Goal: Transaction & Acquisition: Obtain resource

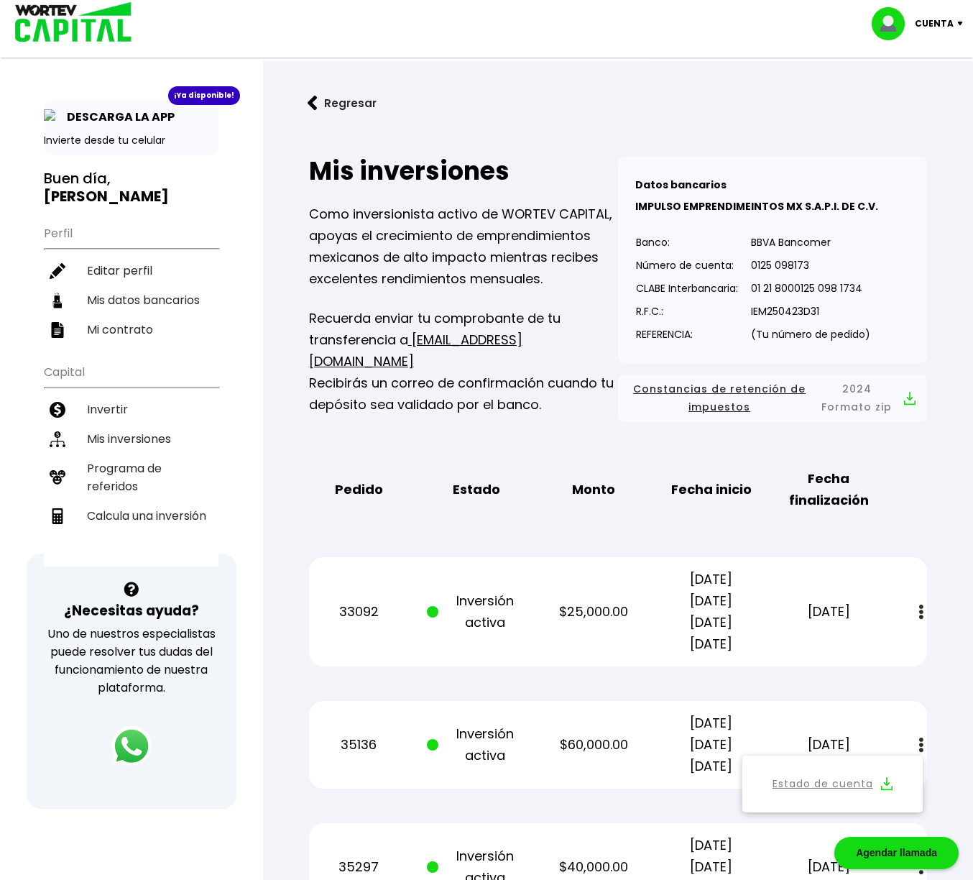
click at [959, 23] on img at bounding box center [963, 24] width 19 height 4
click at [903, 95] on li "Cerrar sesión" at bounding box center [919, 95] width 115 height 29
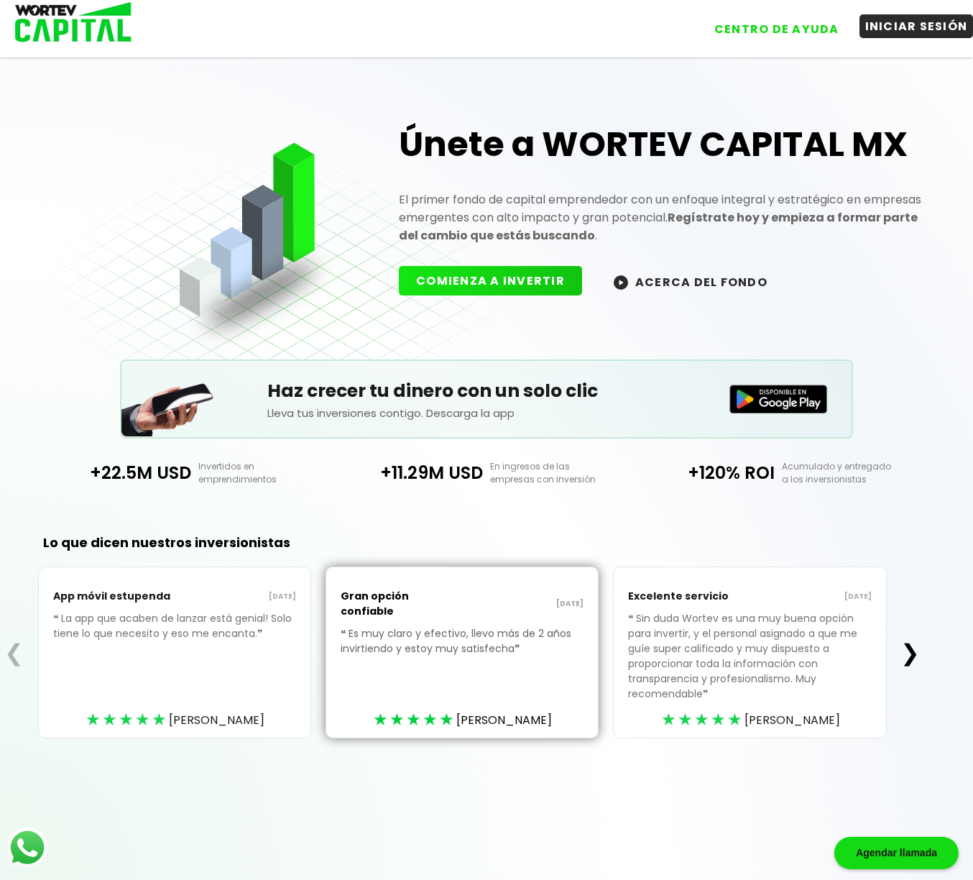
click at [893, 29] on button "INICIAR SESIÓN" at bounding box center [917, 26] width 114 height 24
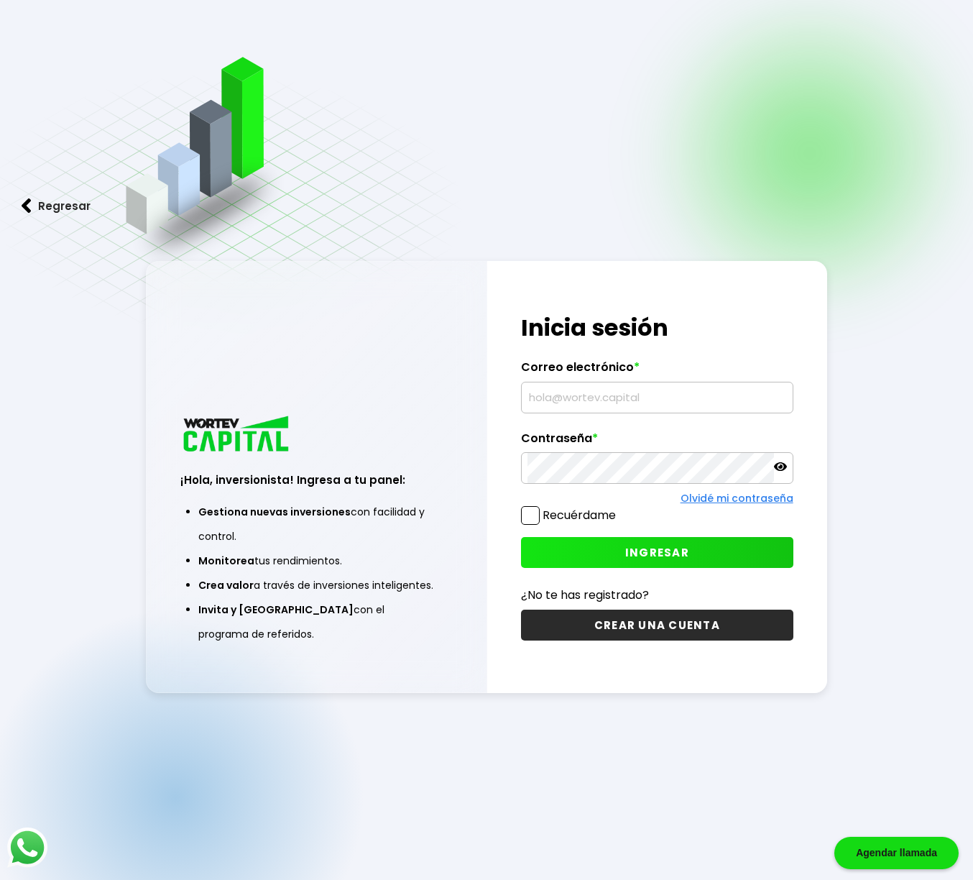
click at [543, 398] on input "text" at bounding box center [657, 397] width 259 height 30
type input "[EMAIL_ADDRESS][DOMAIN_NAME]"
click at [553, 551] on button "INGRESAR" at bounding box center [657, 552] width 272 height 31
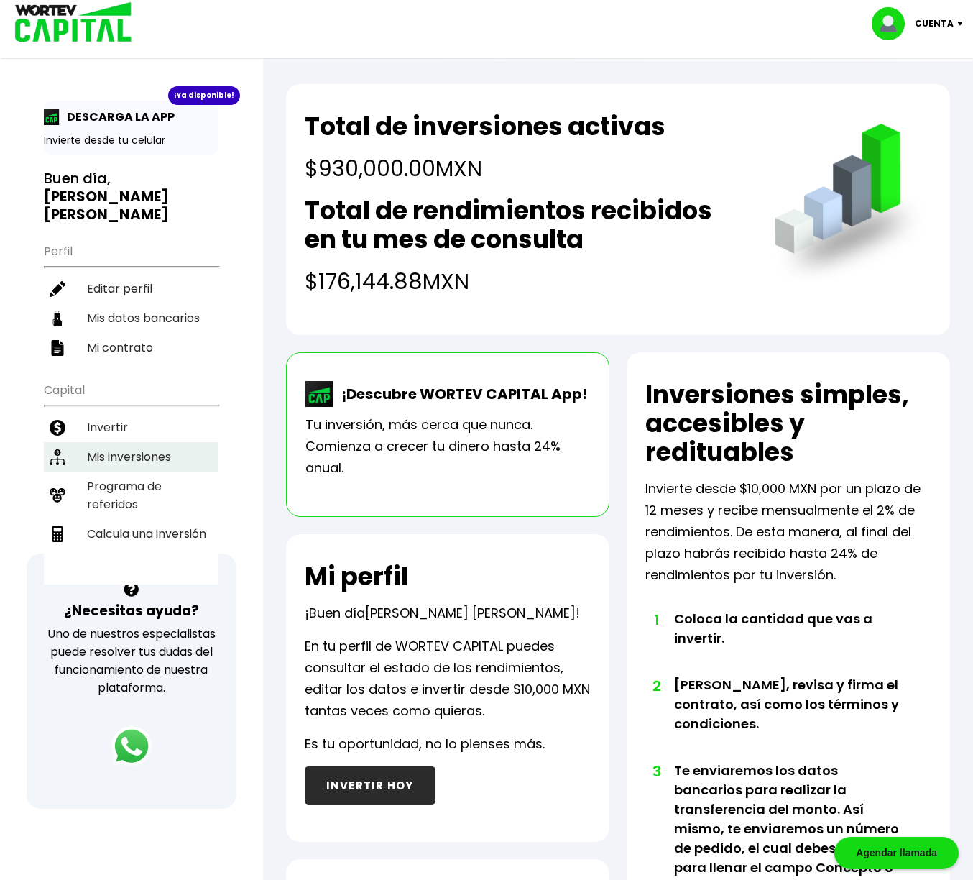
click at [128, 442] on li "Mis inversiones" at bounding box center [131, 456] width 175 height 29
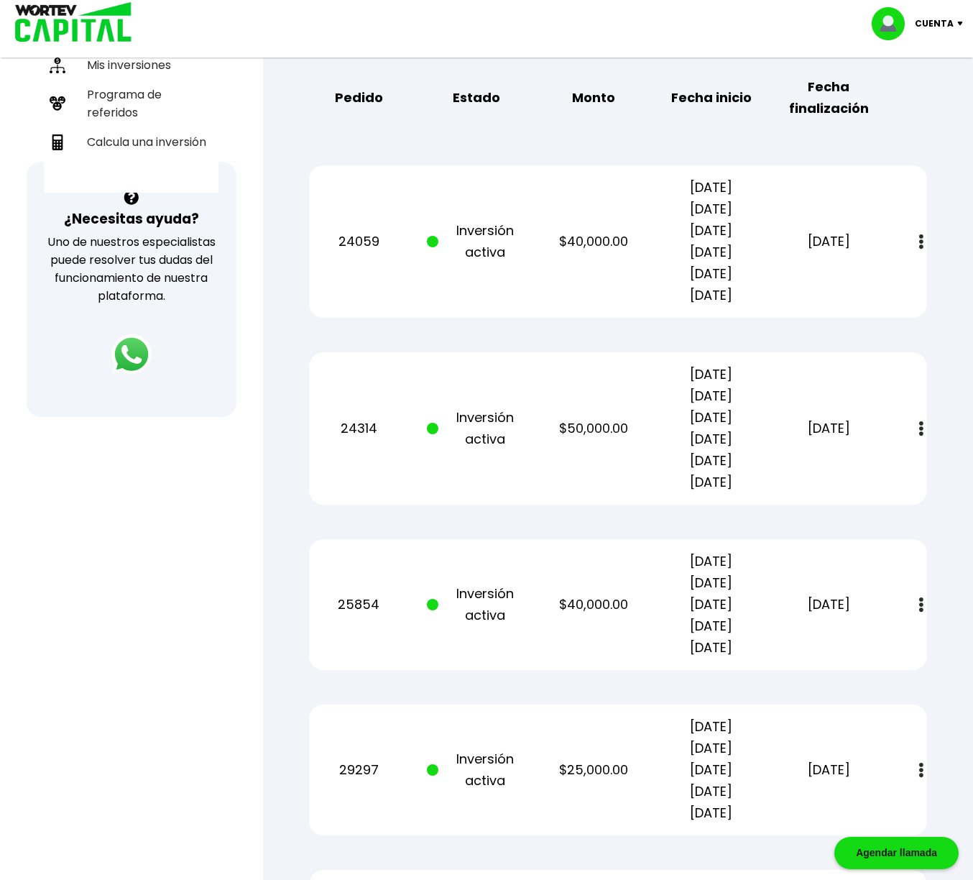
scroll to position [392, 0]
click at [921, 428] on img at bounding box center [921, 427] width 4 height 15
click at [889, 466] on img at bounding box center [886, 467] width 11 height 14
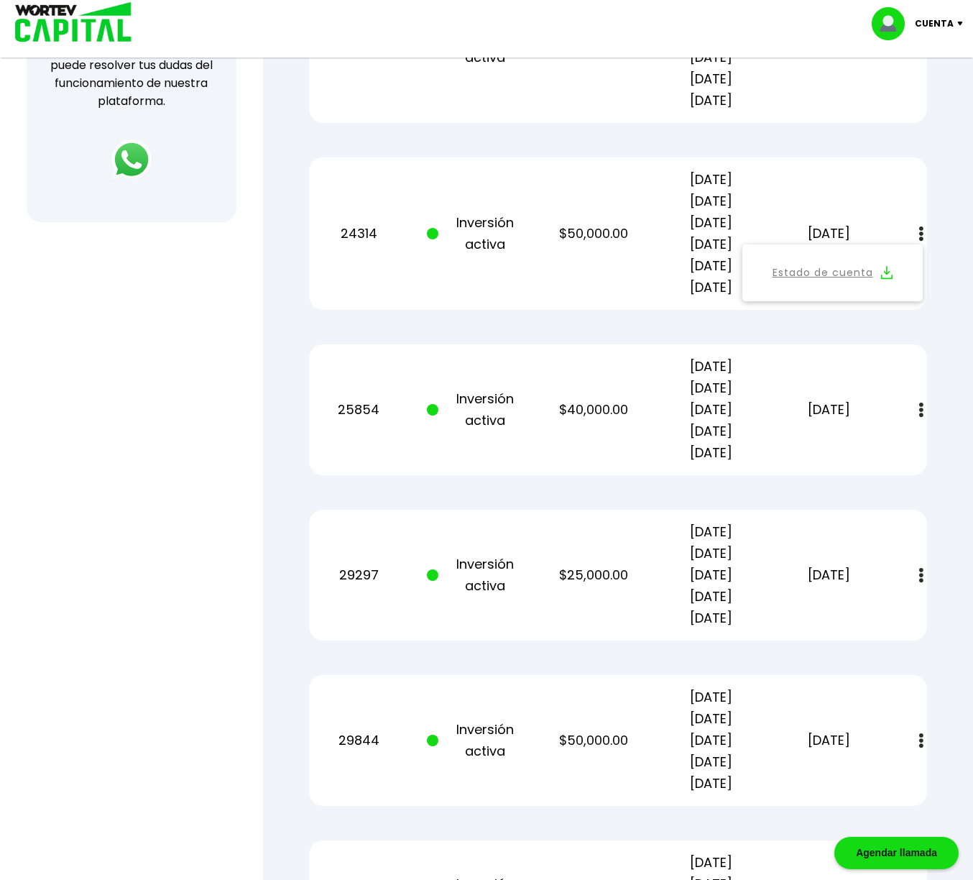
scroll to position [589, 0]
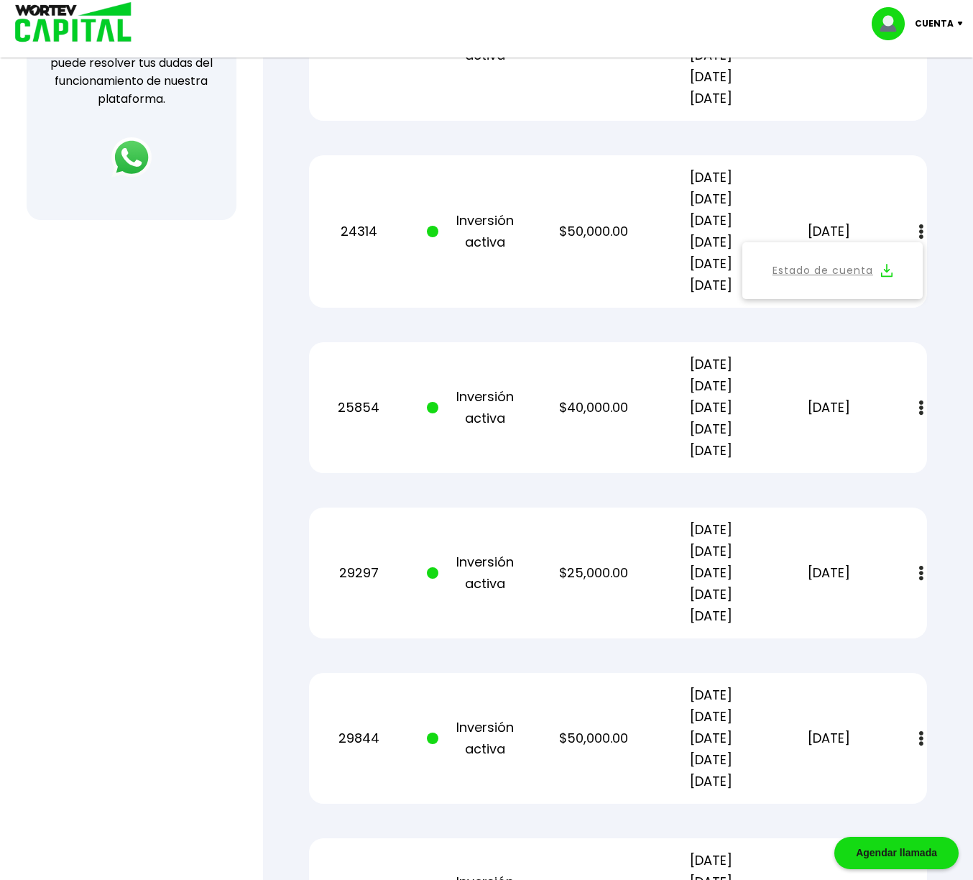
click at [924, 576] on button at bounding box center [921, 573] width 20 height 31
click at [888, 609] on img at bounding box center [886, 612] width 11 height 14
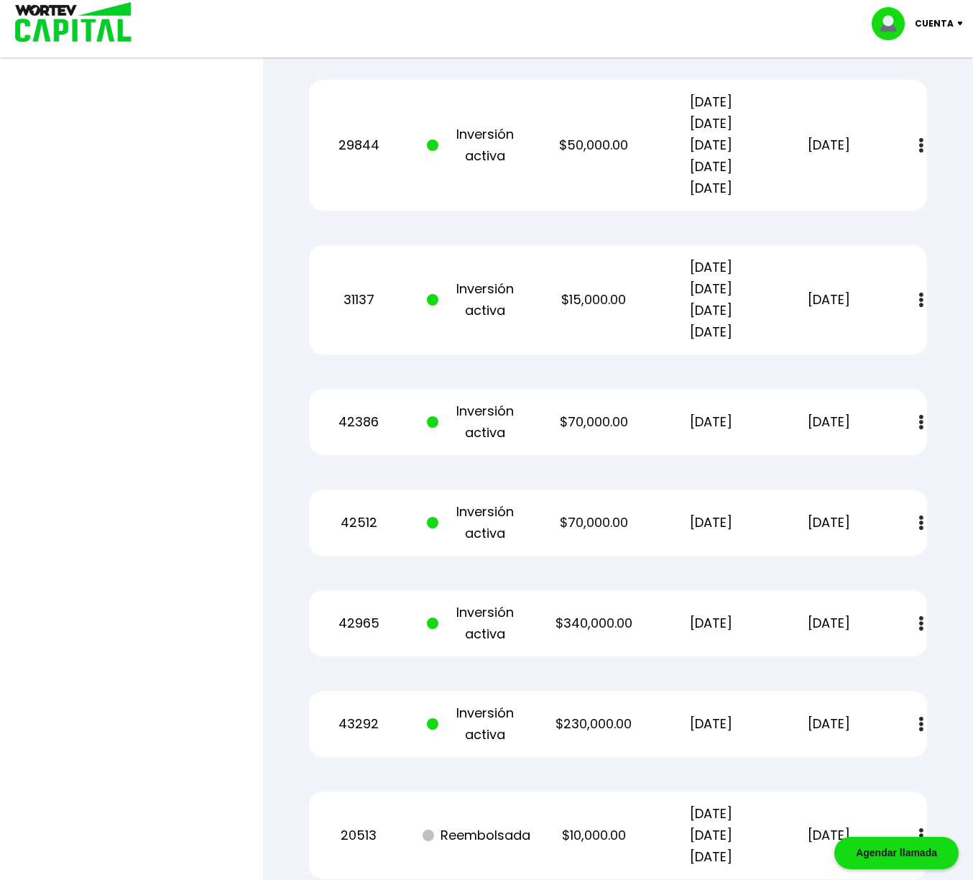
scroll to position [1184, 0]
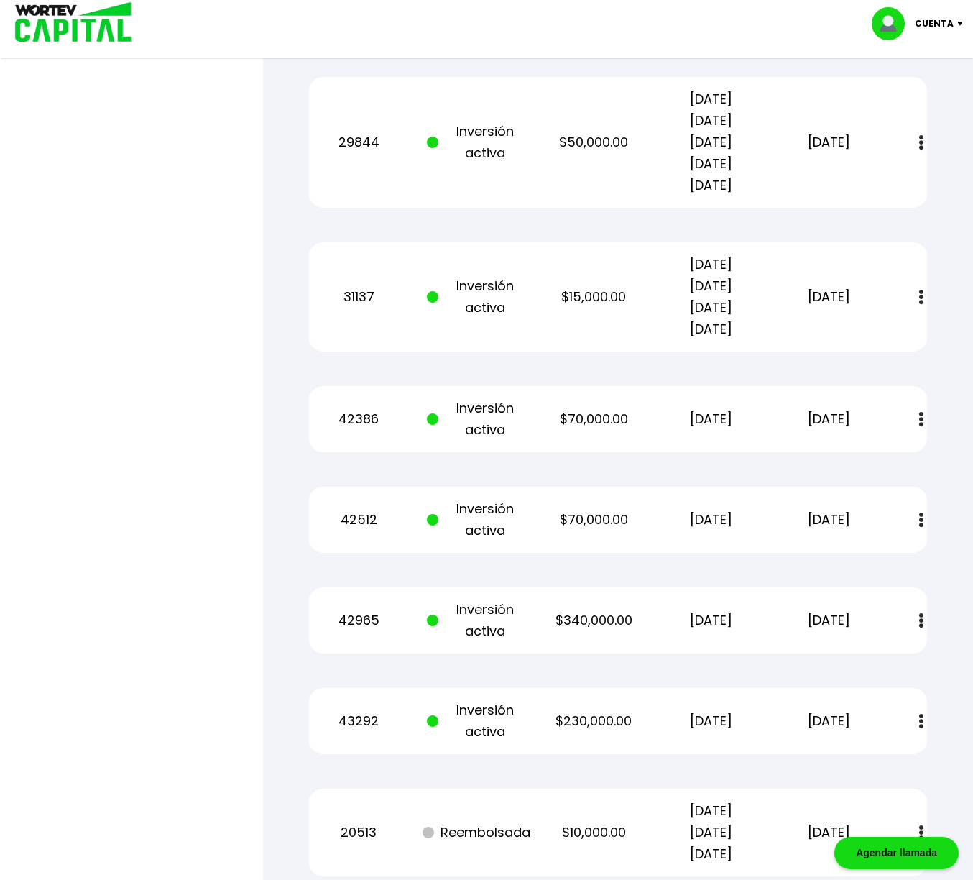
click at [922, 521] on img at bounding box center [921, 519] width 4 height 15
click at [888, 560] on img at bounding box center [886, 559] width 11 height 14
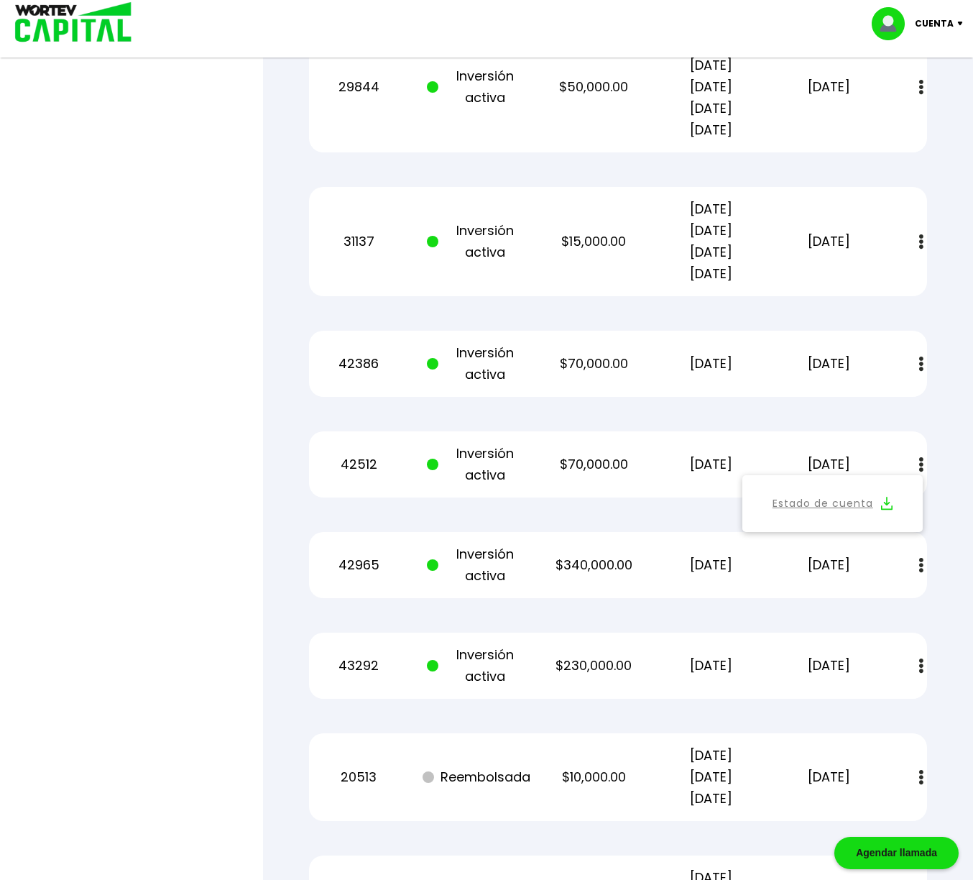
scroll to position [1246, 0]
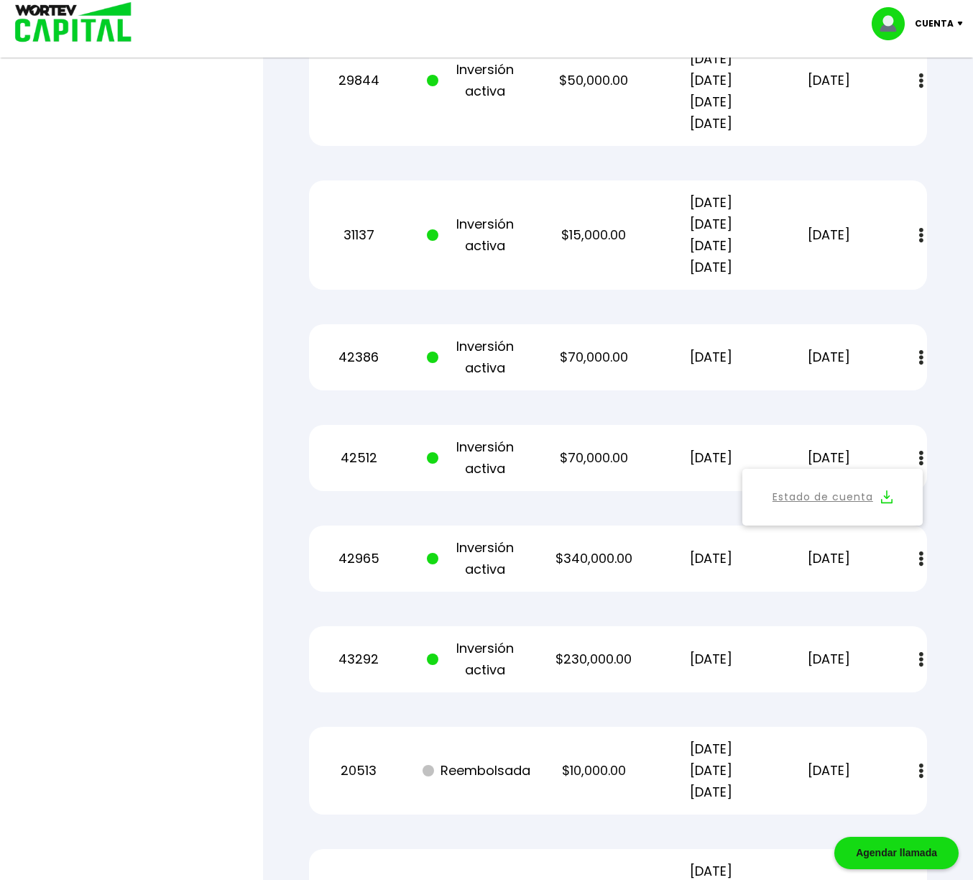
click at [924, 661] on img at bounding box center [921, 659] width 4 height 15
click at [879, 701] on button "Estado de cuenta" at bounding box center [832, 698] width 163 height 40
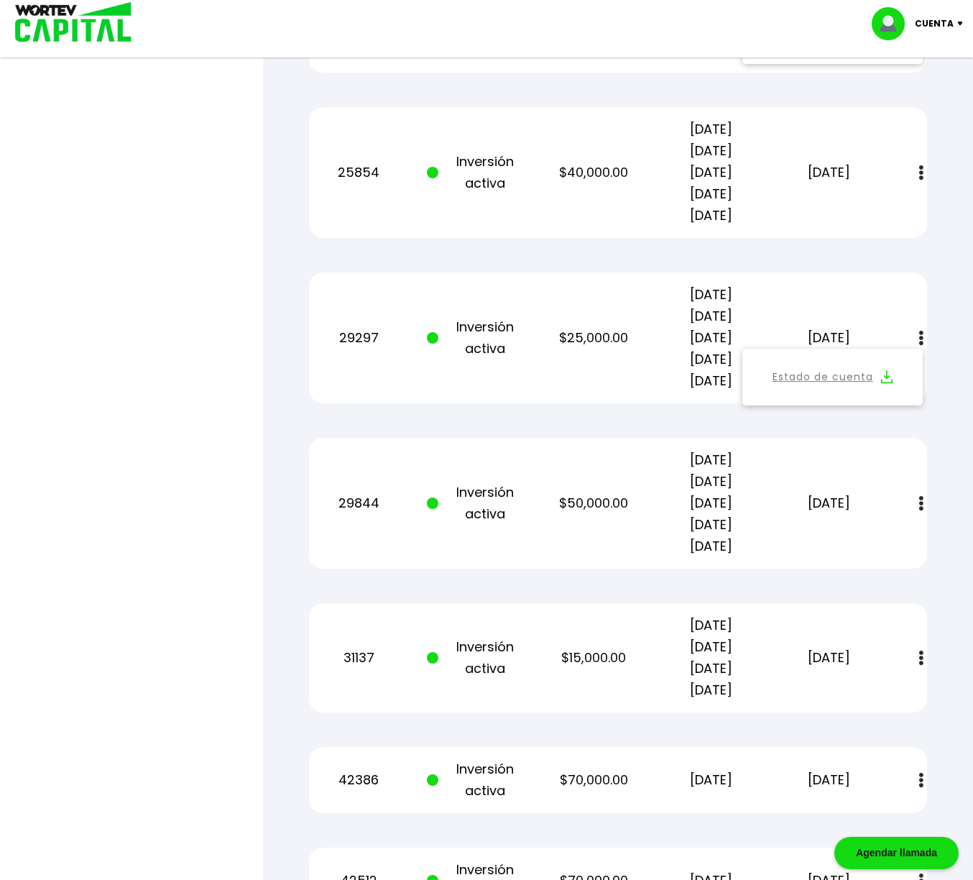
scroll to position [822, 0]
click at [923, 507] on img at bounding box center [921, 504] width 4 height 15
click at [889, 543] on img at bounding box center [886, 544] width 11 height 14
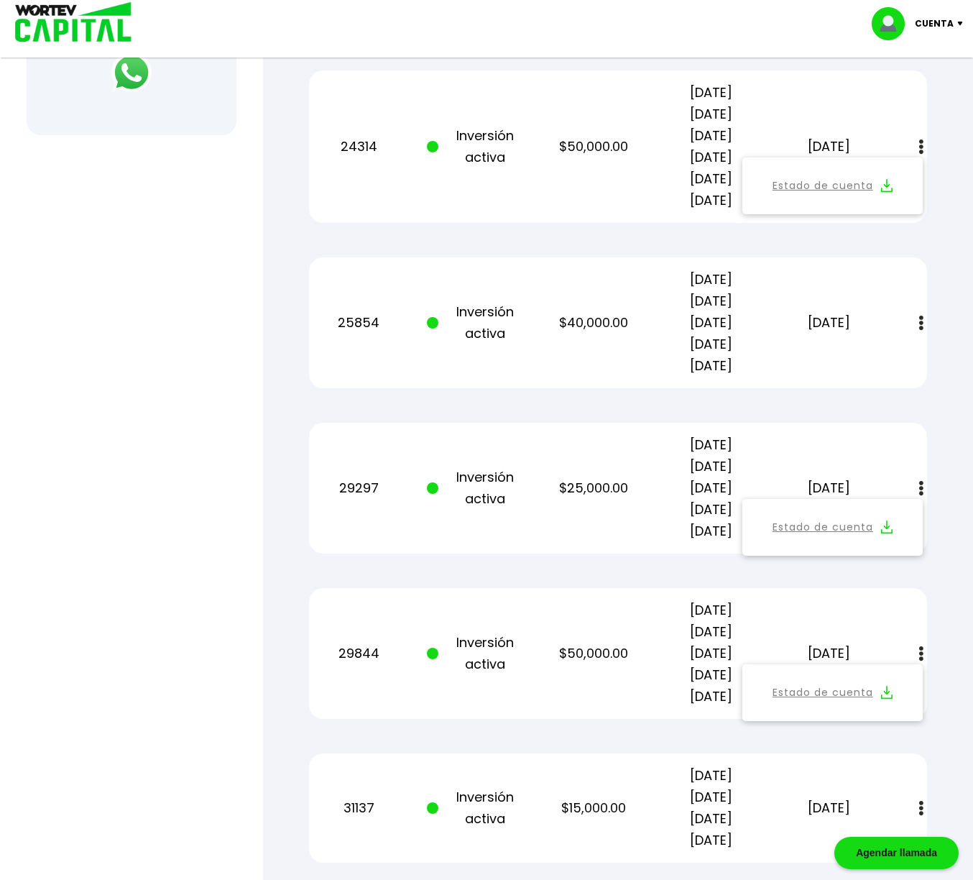
scroll to position [663, 0]
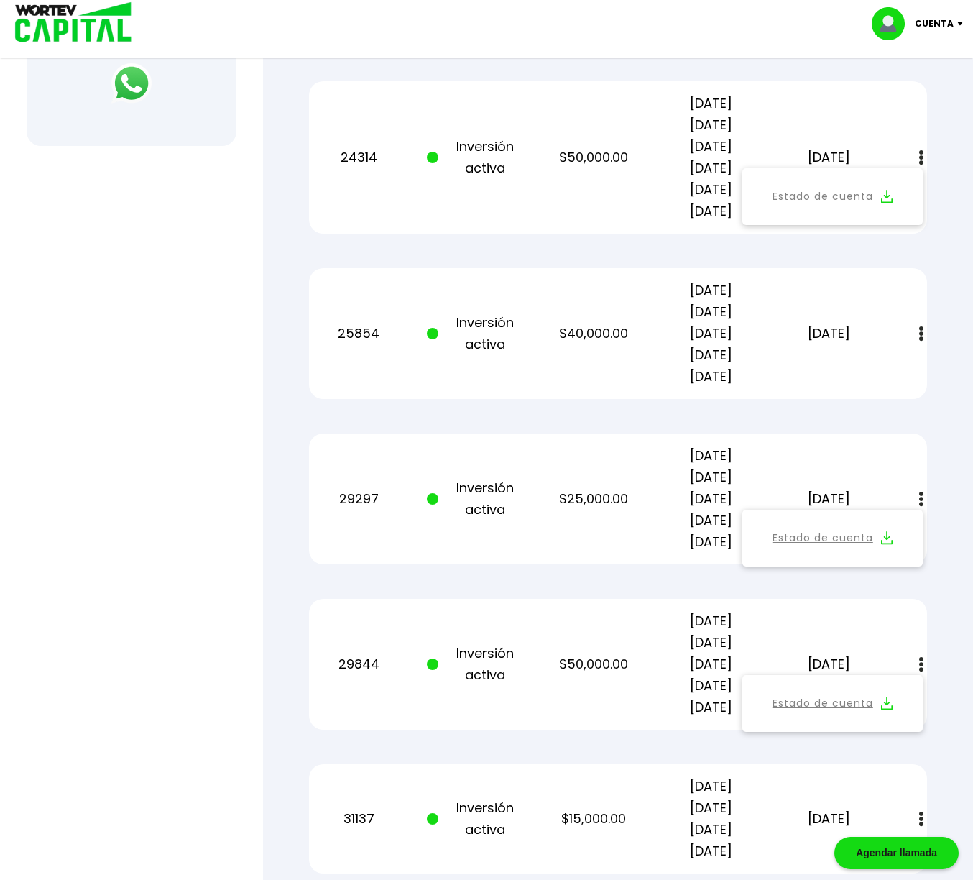
click at [921, 336] on img at bounding box center [921, 333] width 4 height 15
click at [890, 374] on img at bounding box center [886, 373] width 11 height 14
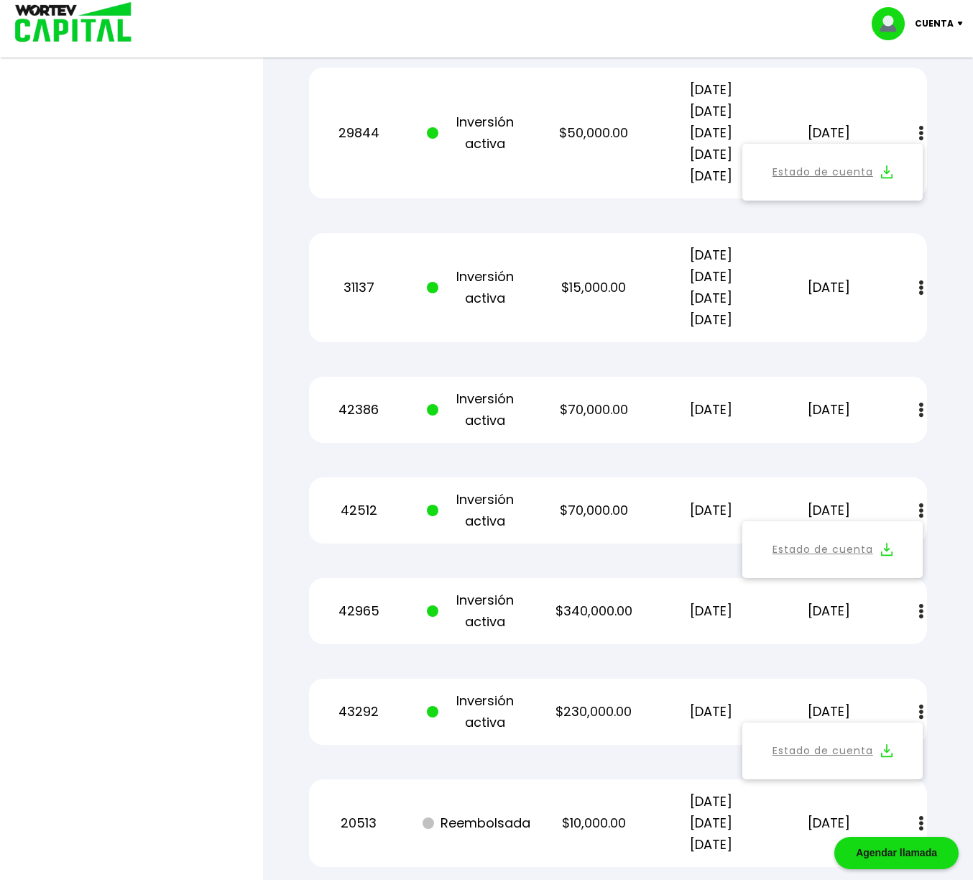
scroll to position [1197, 0]
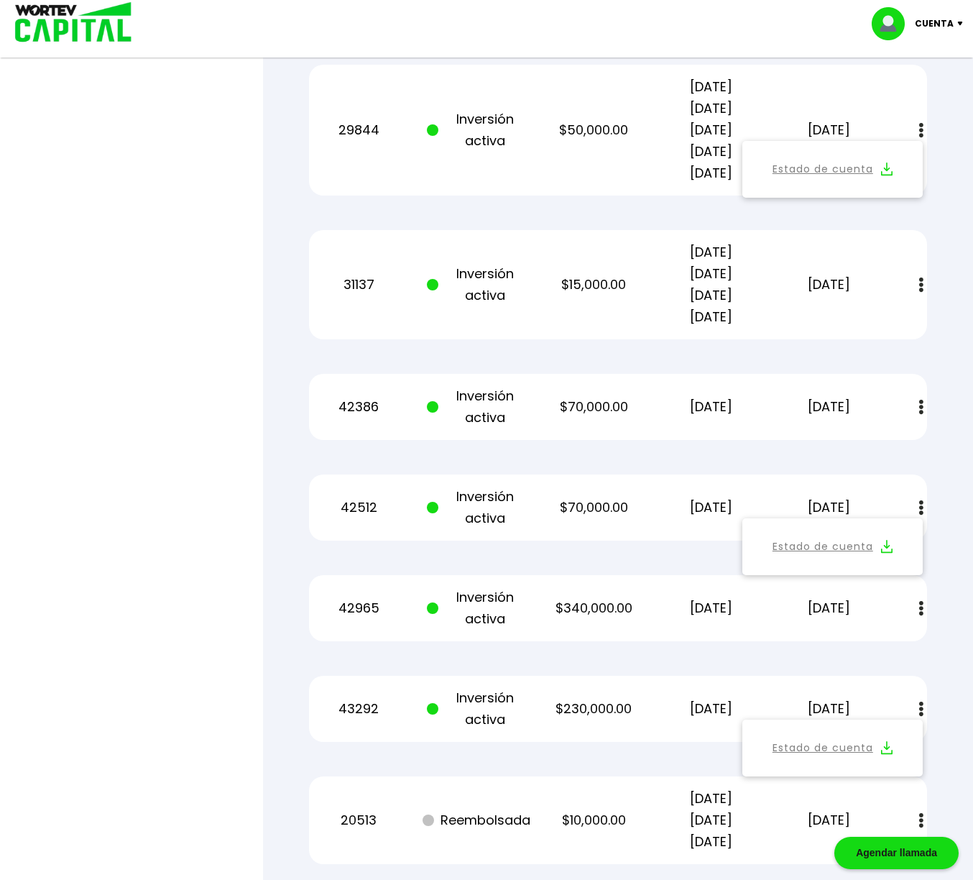
click at [921, 611] on img at bounding box center [921, 608] width 4 height 15
click at [887, 648] on img at bounding box center [886, 647] width 11 height 14
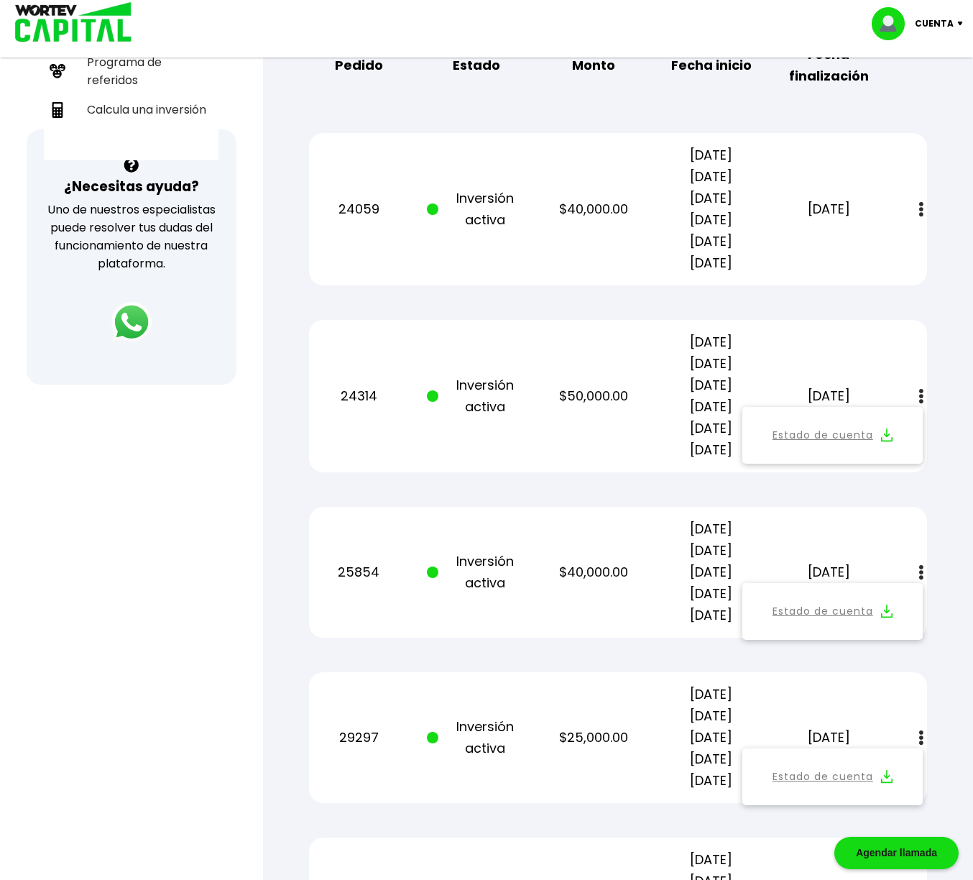
scroll to position [420, 0]
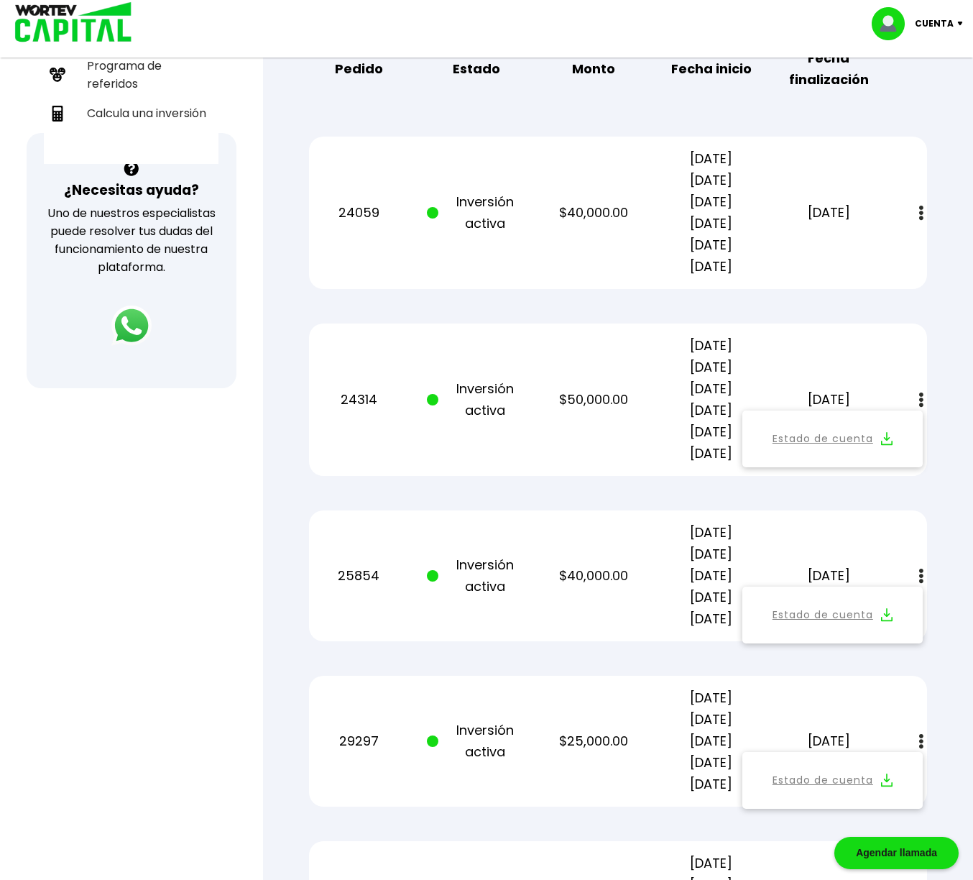
click at [922, 211] on img at bounding box center [921, 213] width 4 height 15
click at [858, 252] on link "Estado de cuenta" at bounding box center [823, 252] width 101 height 18
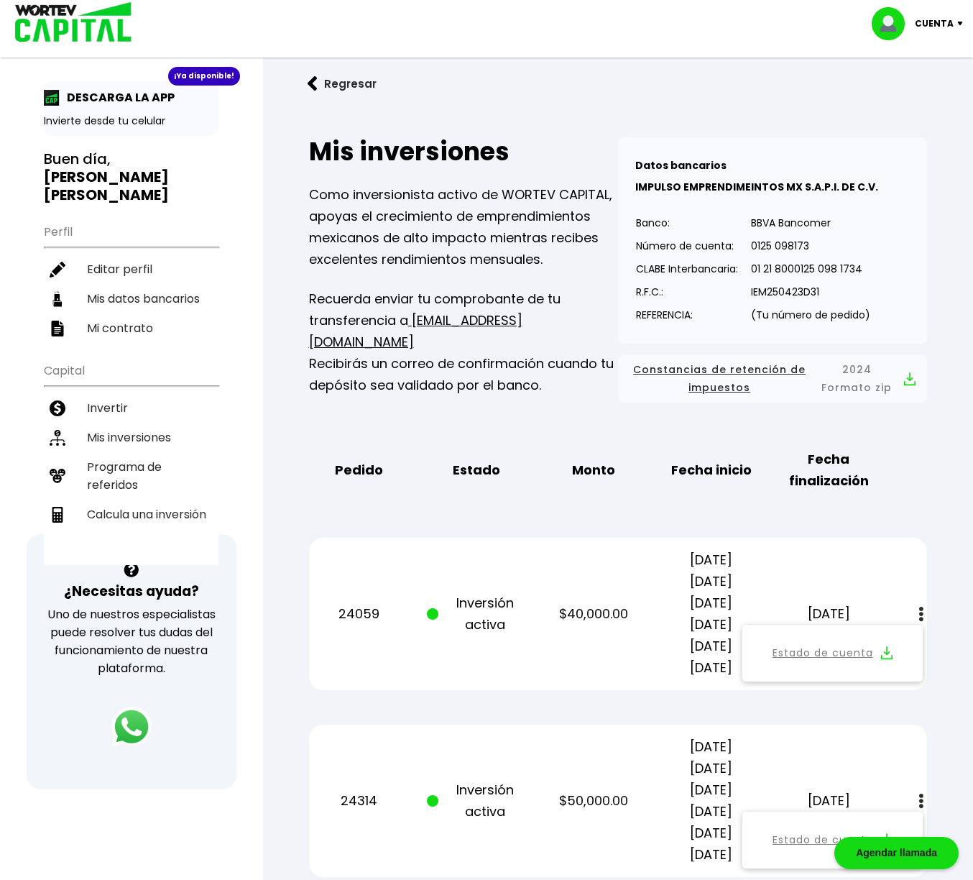
scroll to position [0, 0]
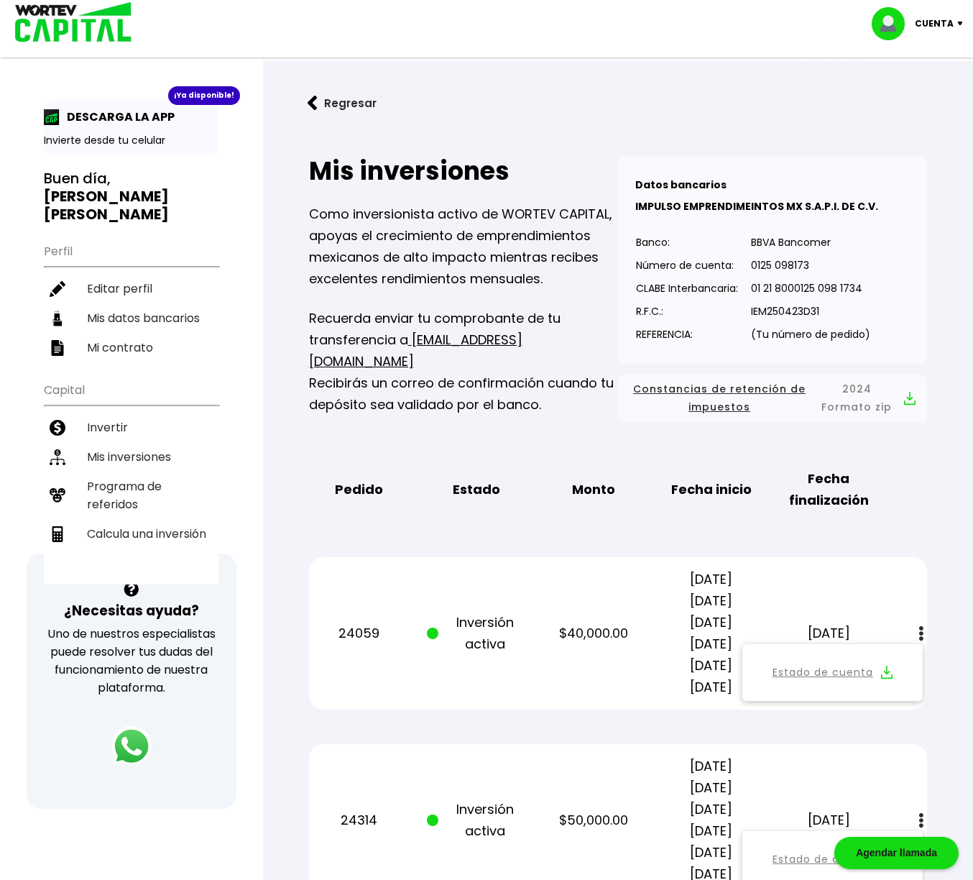
drag, startPoint x: 878, startPoint y: 130, endPoint x: 873, endPoint y: 137, distance: 8.2
click at [946, 17] on p "Cuenta" at bounding box center [934, 24] width 39 height 22
click at [913, 95] on li "Cerrar sesión" at bounding box center [919, 95] width 115 height 29
